Goal: Contribute content

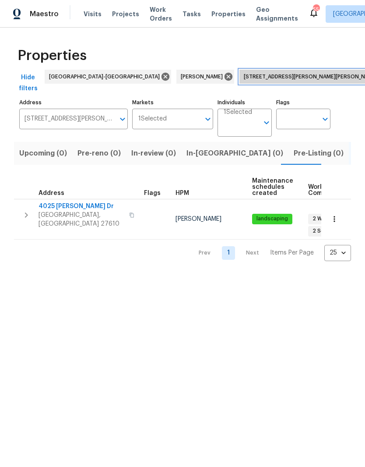
click at [255, 78] on span "[STREET_ADDRESS][PERSON_NAME][PERSON_NAME]" at bounding box center [313, 76] width 138 height 9
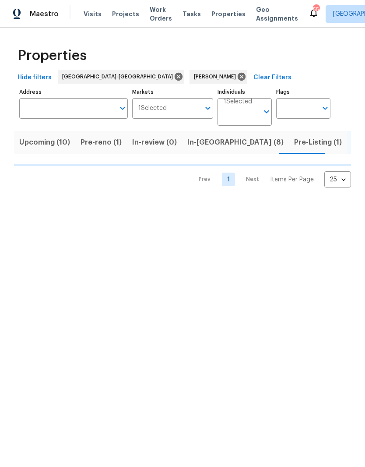
click at [208, 144] on span "In-[GEOGRAPHIC_DATA] (8)" at bounding box center [235, 142] width 96 height 12
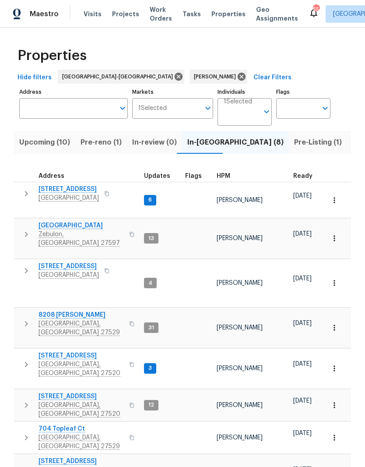
click at [50, 190] on span "[STREET_ADDRESS]" at bounding box center [69, 189] width 60 height 9
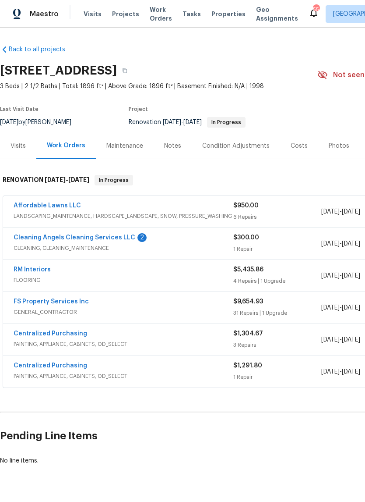
click at [177, 150] on div "Notes" at bounding box center [173, 146] width 38 height 26
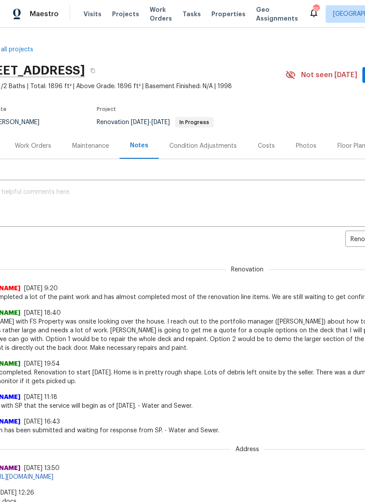
scroll to position [0, 32]
click at [265, 149] on div "Costs" at bounding box center [266, 145] width 17 height 9
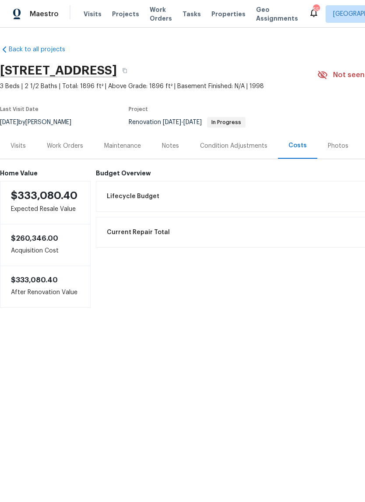
click at [77, 149] on div "Work Orders" at bounding box center [65, 145] width 36 height 9
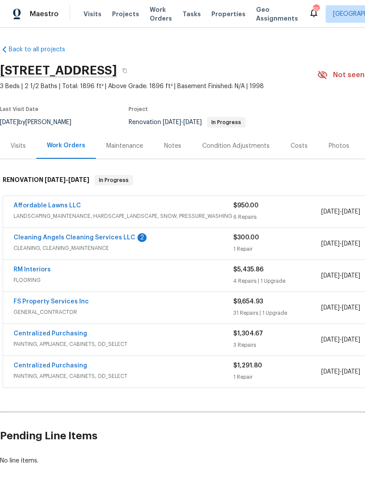
click at [176, 143] on div "Notes" at bounding box center [172, 145] width 17 height 9
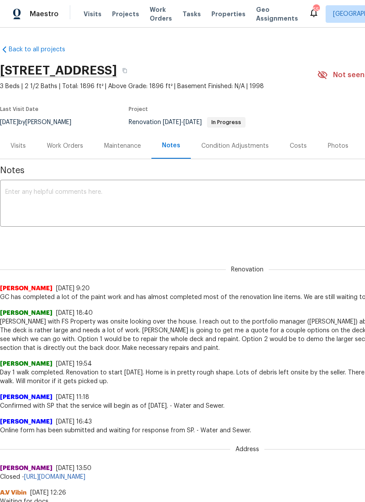
click at [128, 207] on textarea at bounding box center [247, 204] width 485 height 31
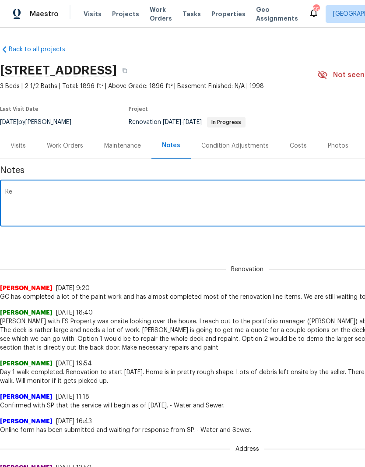
type textarea "R"
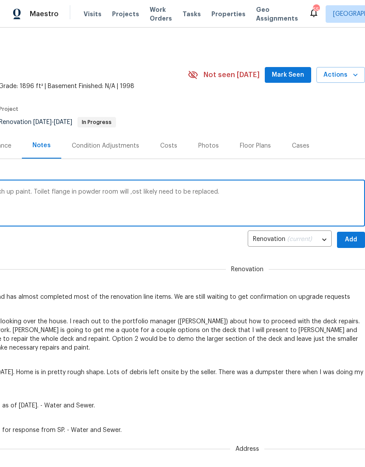
click at [153, 191] on textarea "QC’d the home yesterday 8/18. A few areas to touch up paint. Toilet flange in p…" at bounding box center [118, 204] width 485 height 31
click at [267, 195] on textarea "QC’d the home yesterday 8/18. A few areas to touch up paint. Toilet flange in p…" at bounding box center [118, 204] width 485 height 31
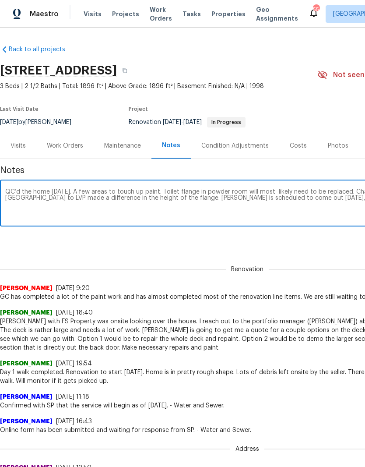
scroll to position [0, 0]
click at [184, 191] on textarea "QC’d the home yesterday 8/18. A few areas to touch up paint. Toilet flange in p…" at bounding box center [247, 204] width 485 height 31
click at [347, 205] on textarea "QC’d the home yesterday 8/18. A few areas to touch up paint. Toilet flange in p…" at bounding box center [247, 204] width 485 height 31
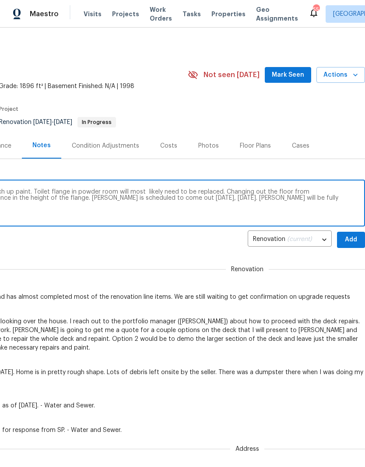
type textarea "QC’d the home yesterday 8/18. A few areas to touch up paint. Toilet flange in p…"
click at [350, 241] on span "Add" at bounding box center [351, 239] width 14 height 11
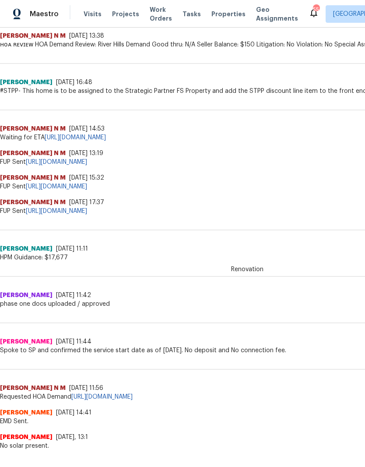
scroll to position [587, 0]
